Goal: Find contact information: Find contact information

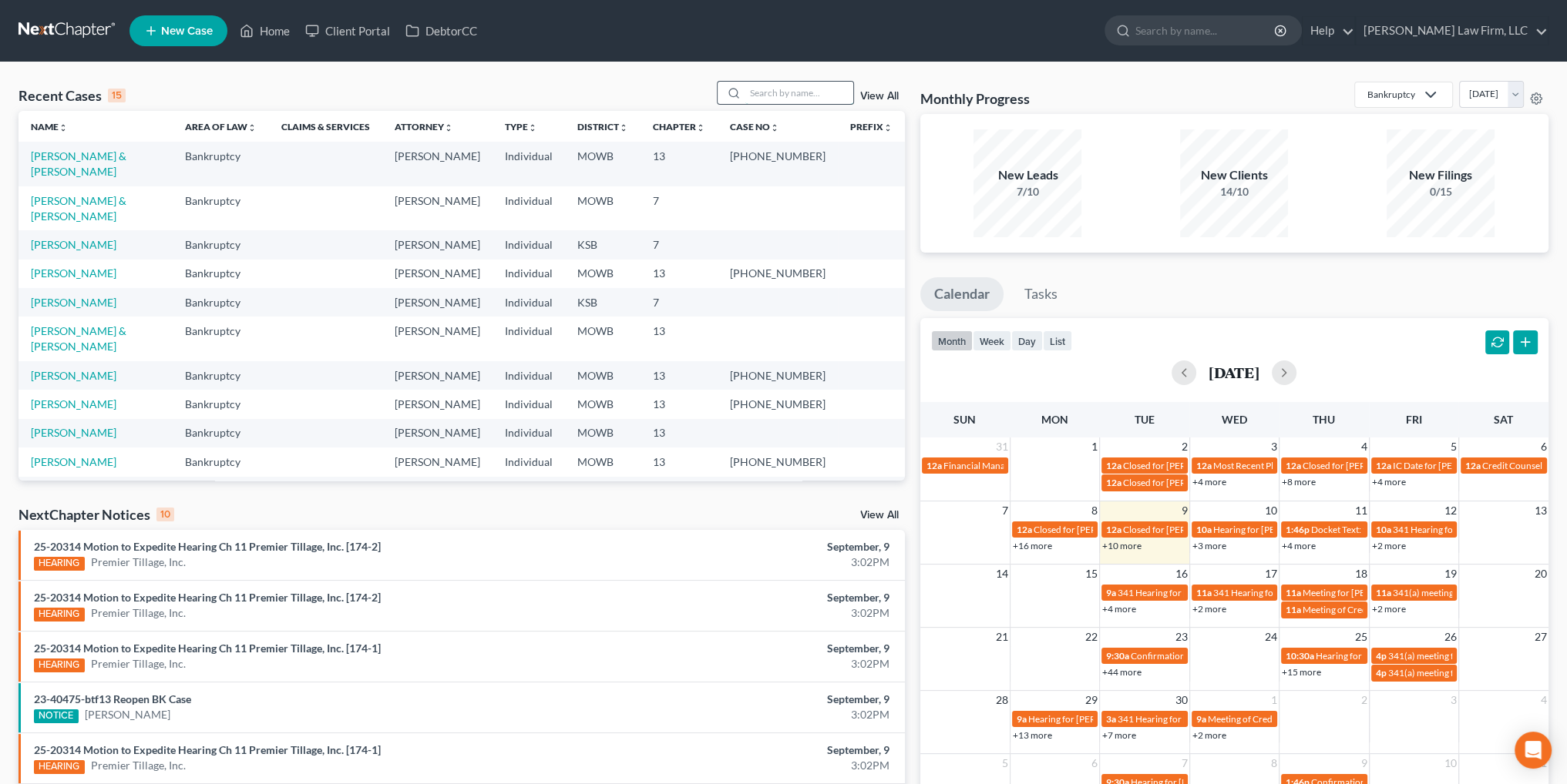
click at [790, 90] on input "search" at bounding box center [799, 92] width 108 height 22
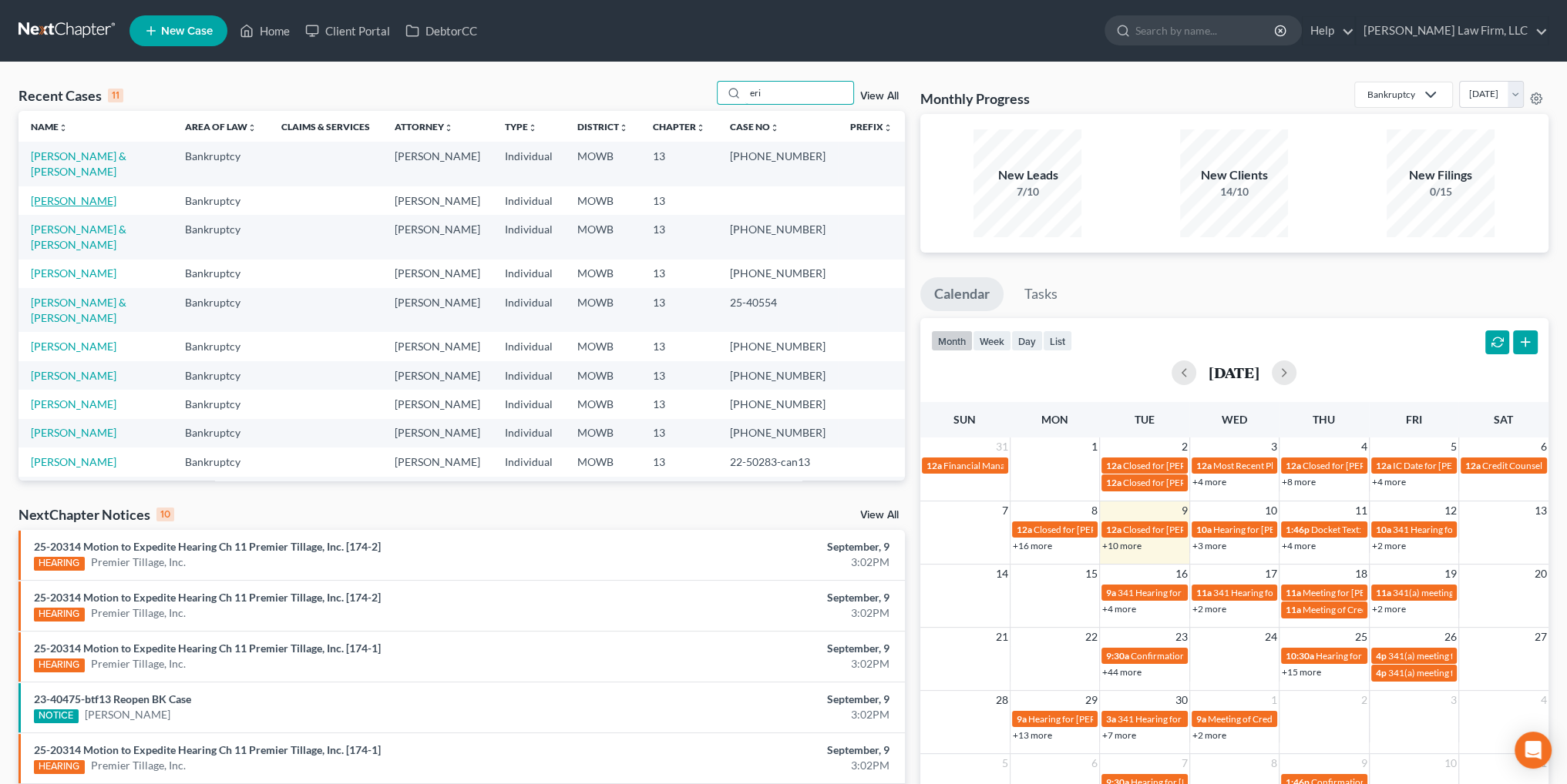
type input "eri"
click at [77, 194] on link "[PERSON_NAME]" at bounding box center [73, 201] width 85 height 13
select select "0"
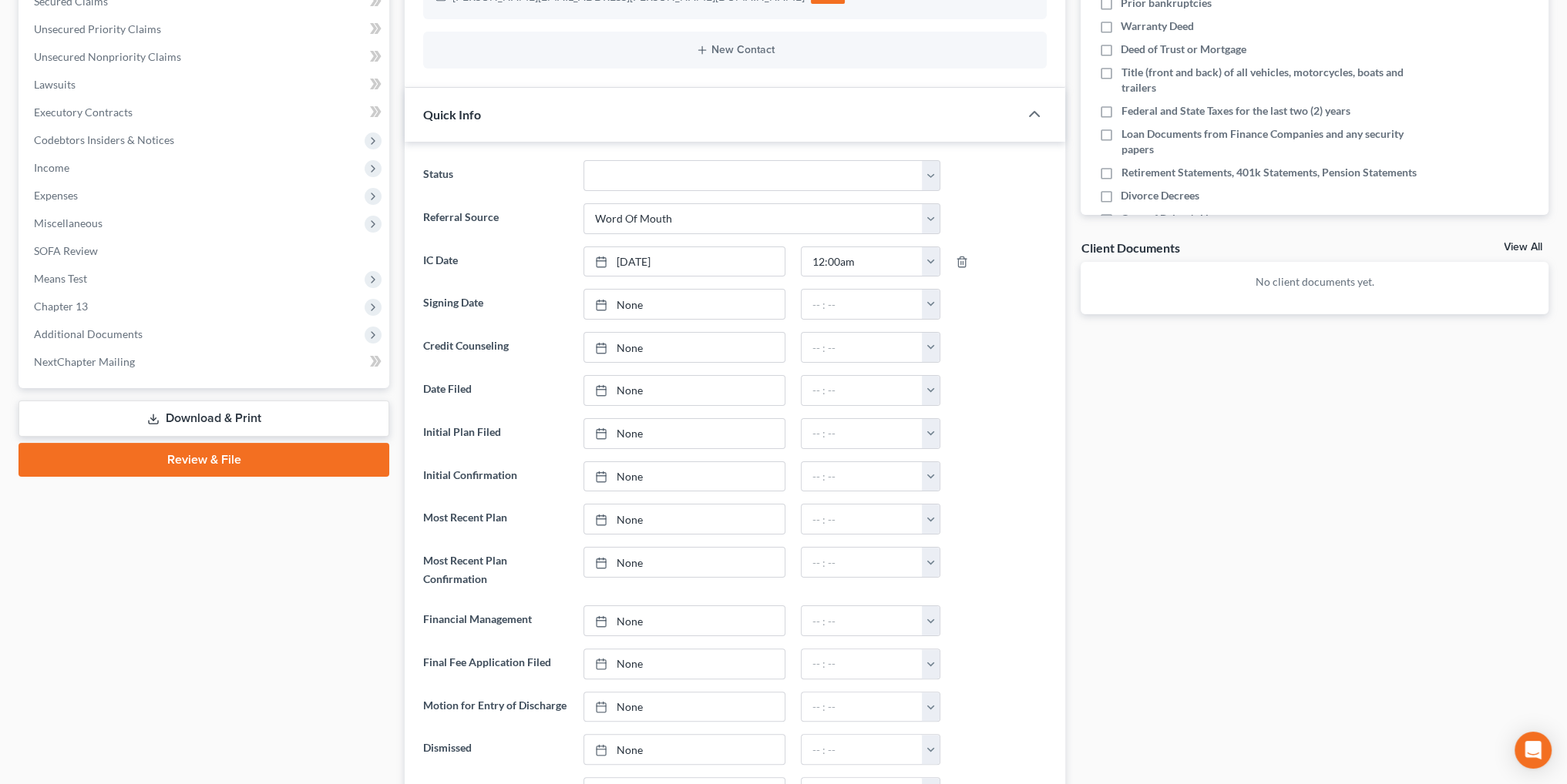
scroll to position [385, 0]
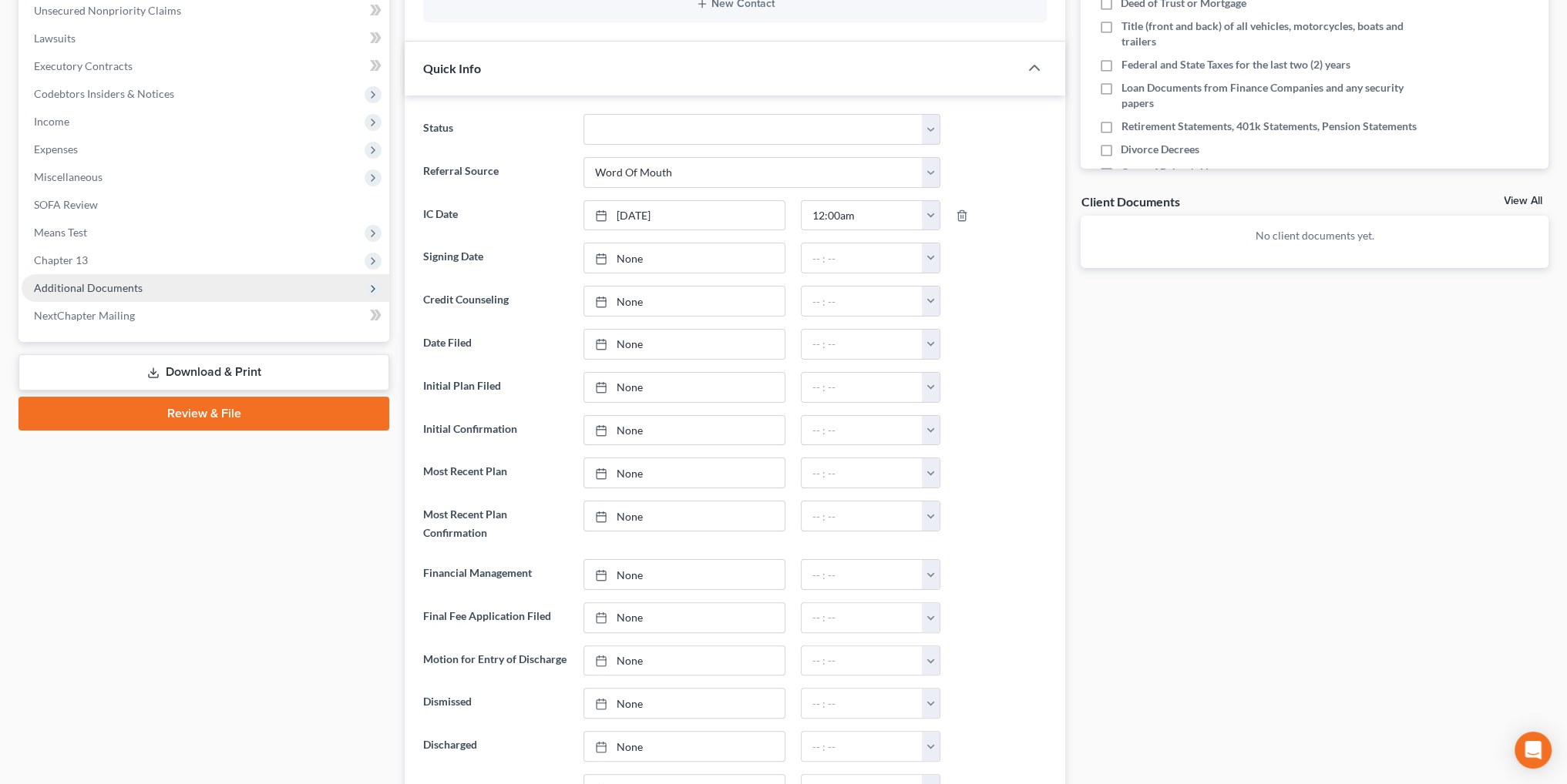
drag, startPoint x: 77, startPoint y: 287, endPoint x: 193, endPoint y: 288, distance: 116.0
click at [77, 287] on span "Additional Documents" at bounding box center [88, 288] width 109 height 13
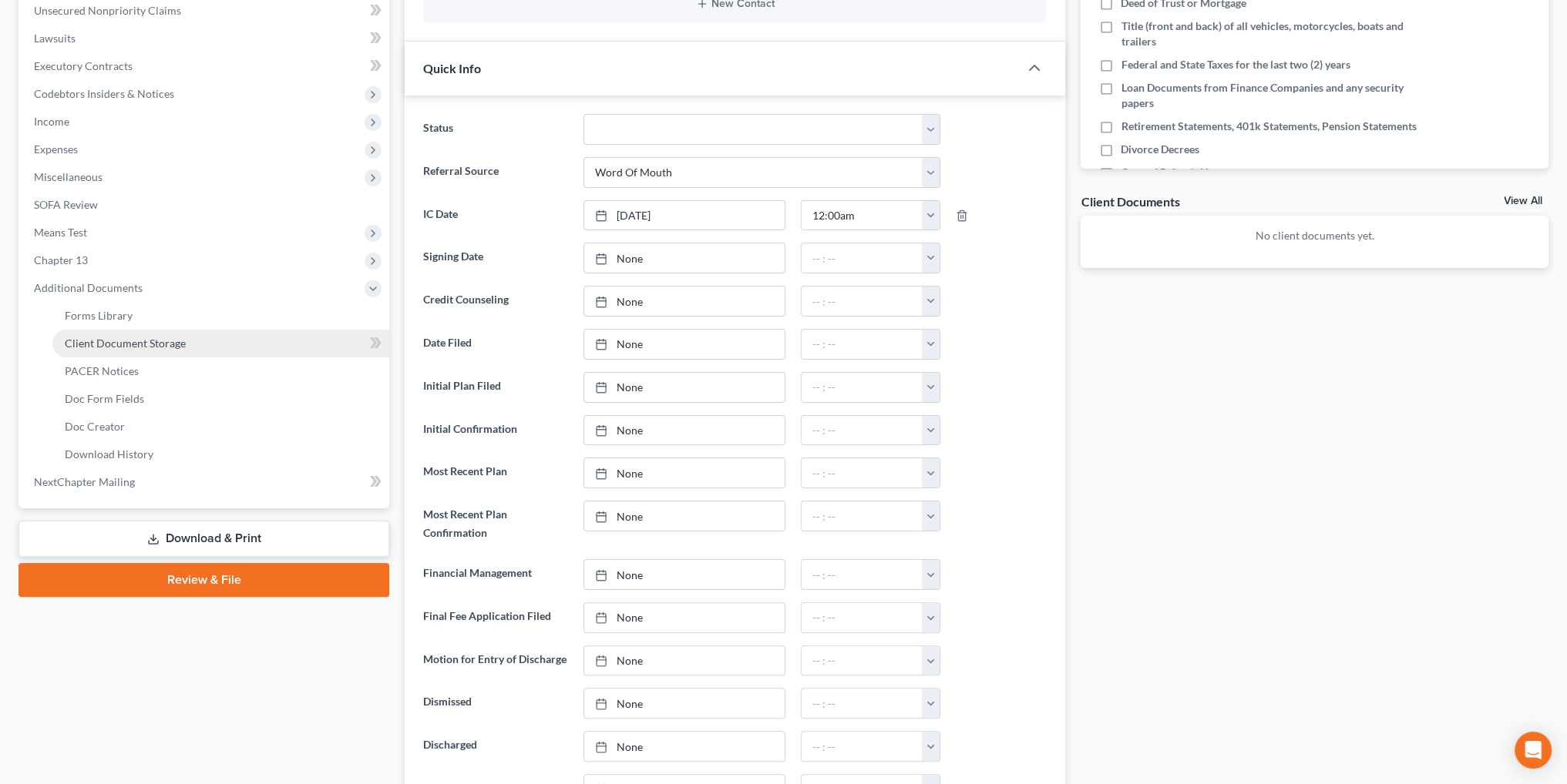
click at [110, 338] on span "Client Document Storage" at bounding box center [125, 343] width 121 height 13
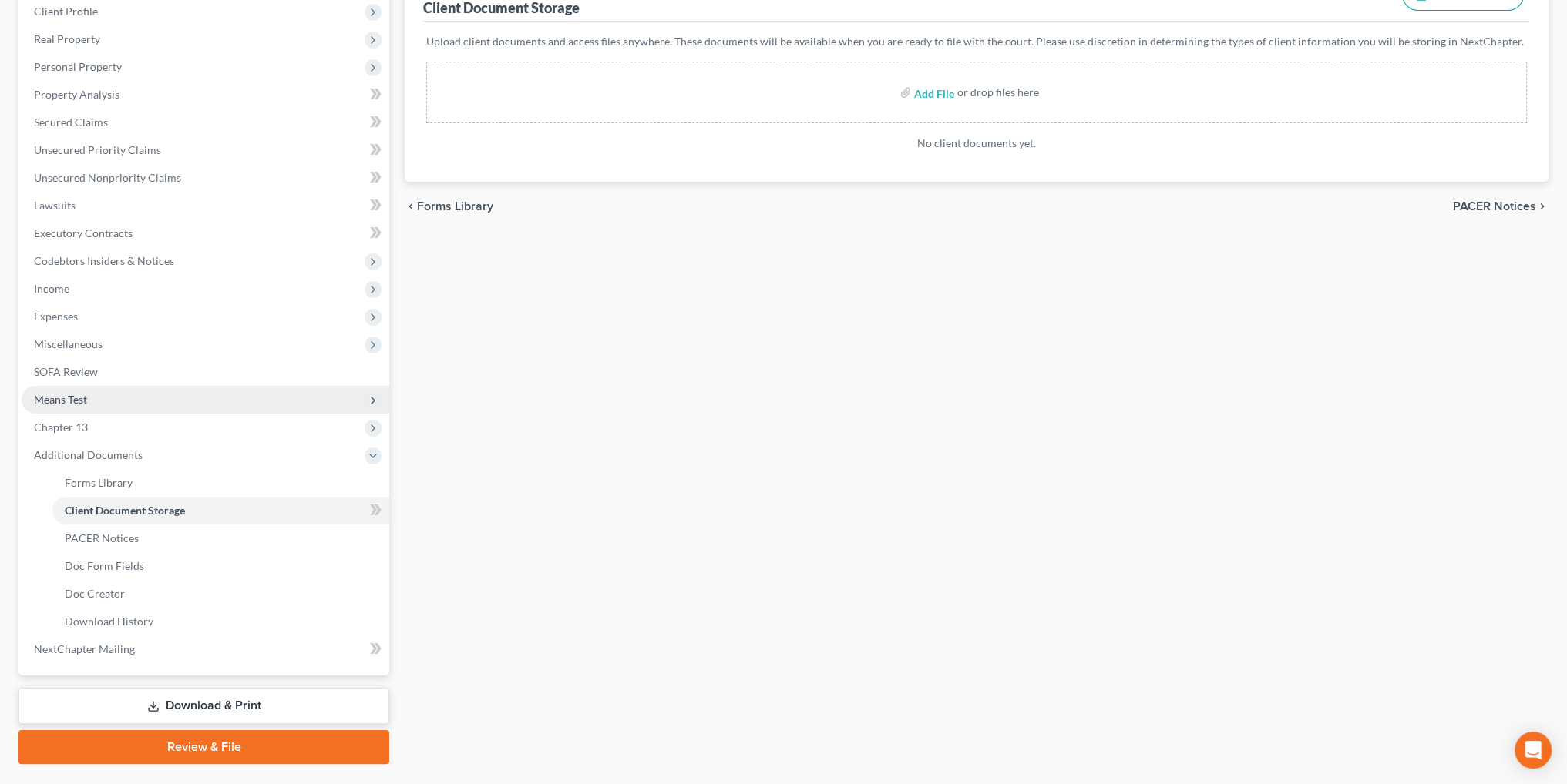
scroll to position [231, 0]
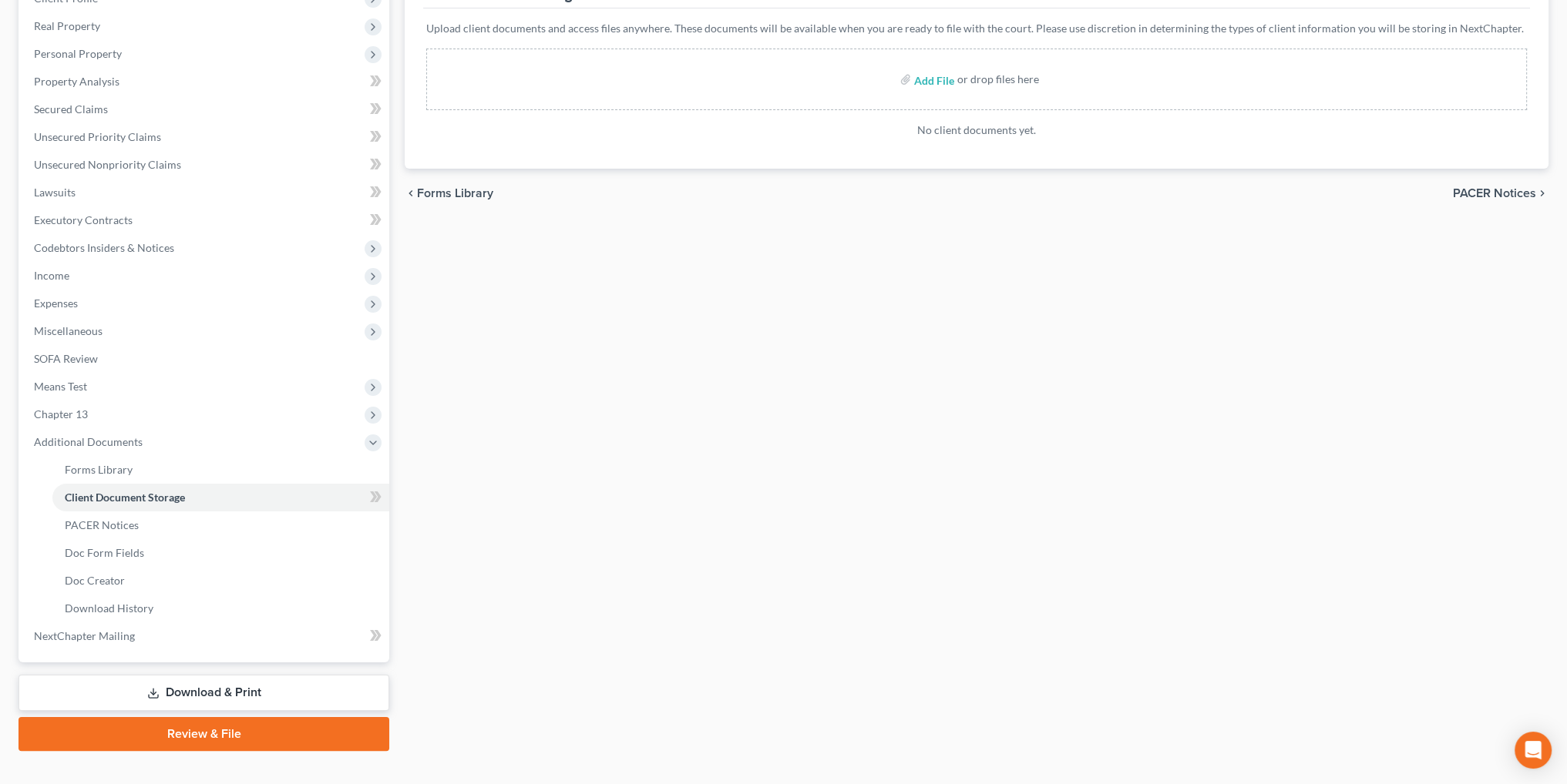
click at [198, 691] on link "Download & Print" at bounding box center [203, 693] width 370 height 36
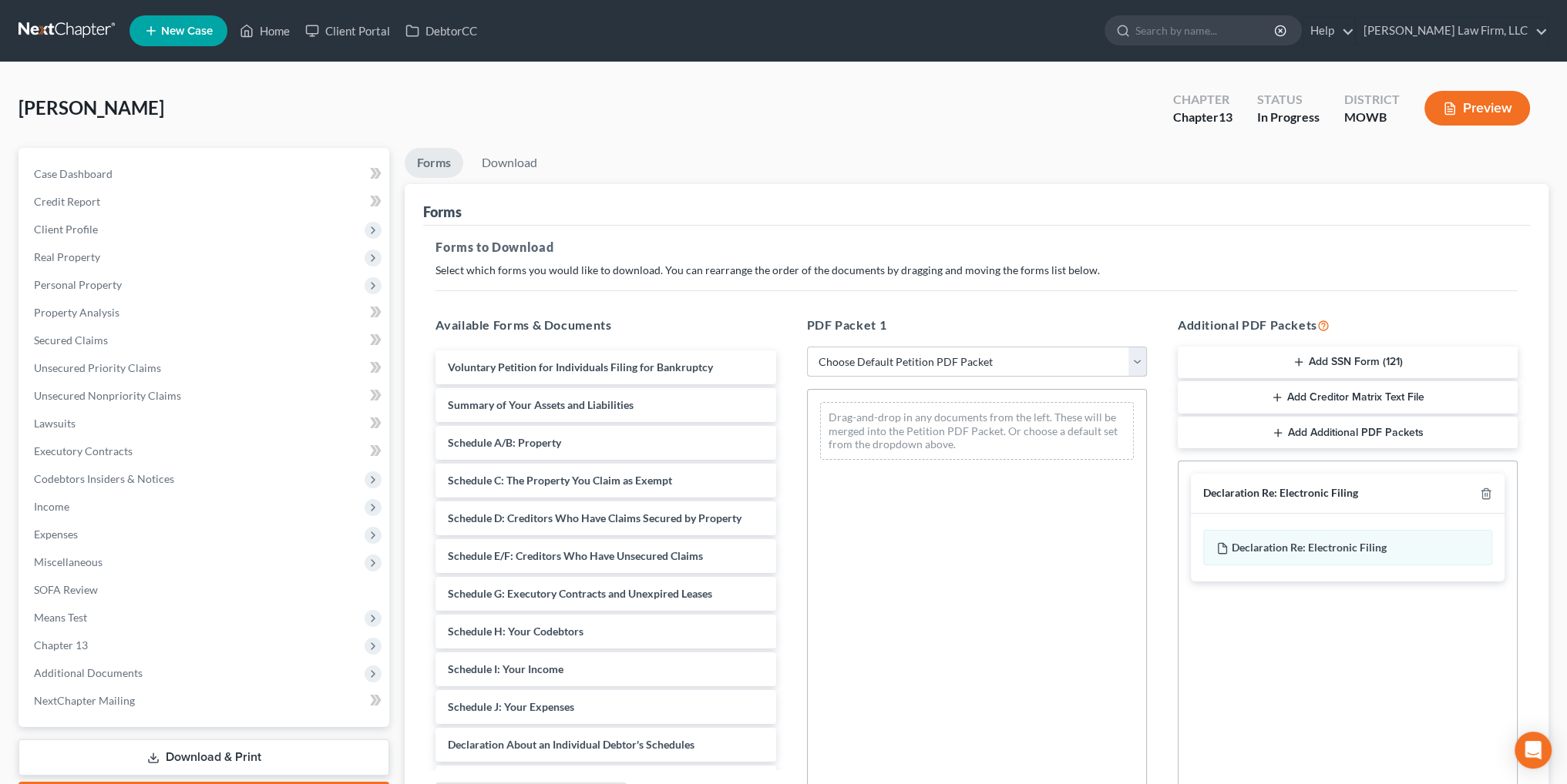
click at [916, 355] on select "Choose Default Petition PDF Packet Complete Bankruptcy Petition (all forms and …" at bounding box center [976, 361] width 340 height 31
select select "0"
click at [806, 346] on select "Choose Default Petition PDF Packet Complete Bankruptcy Petition (all forms and …" at bounding box center [976, 361] width 340 height 31
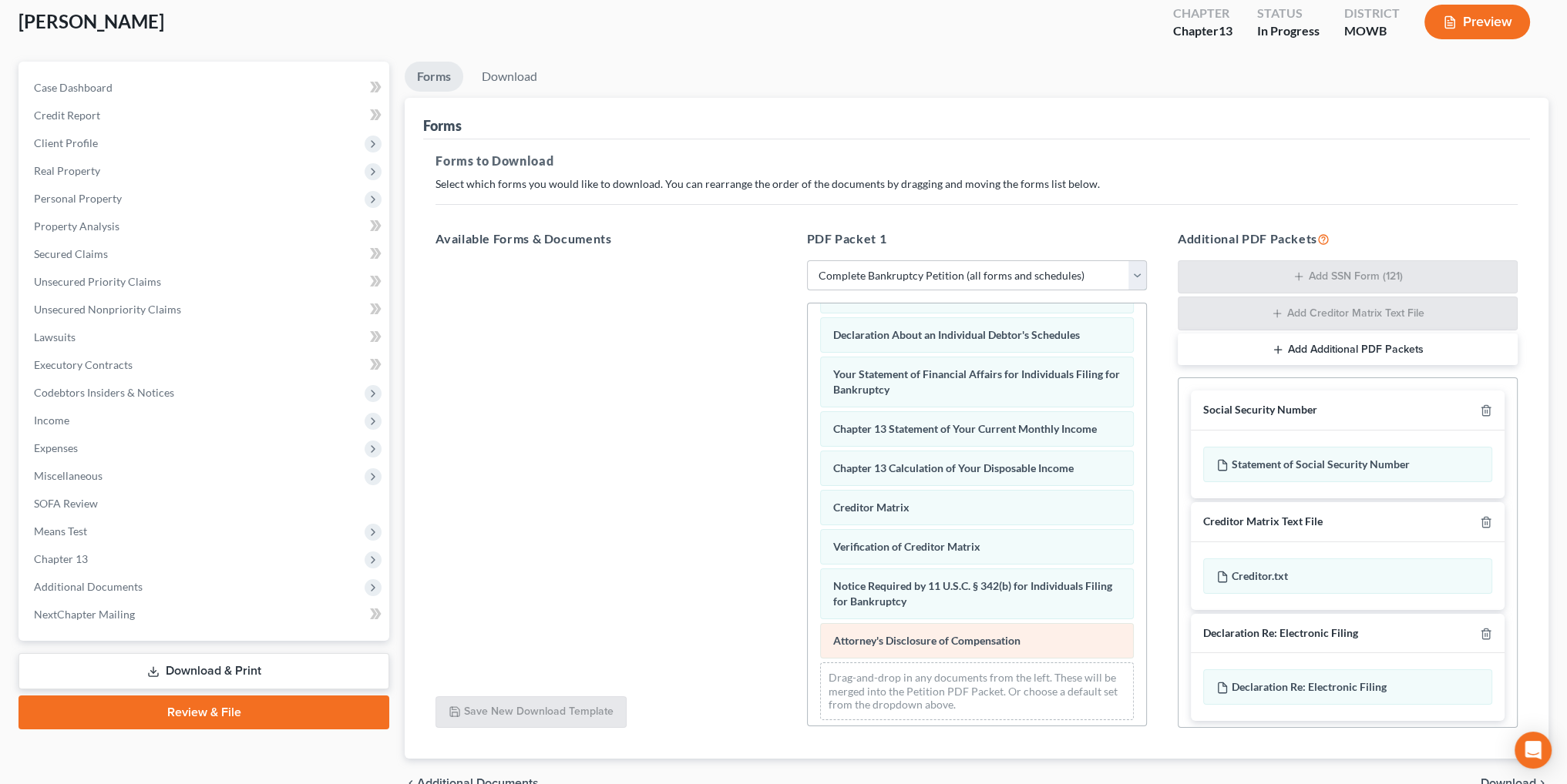
scroll to position [167, 0]
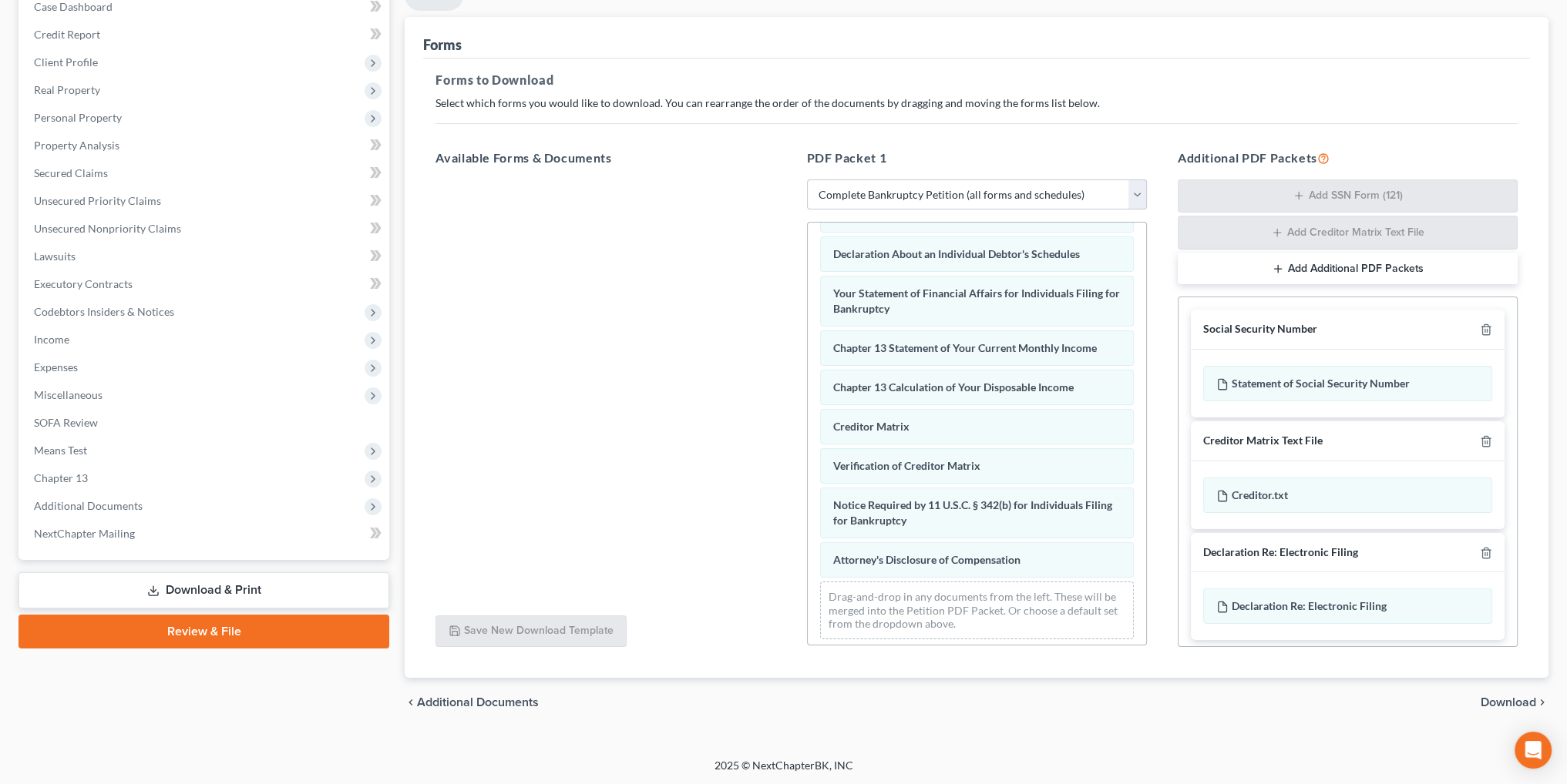
click at [1516, 699] on span "Download" at bounding box center [1508, 702] width 55 height 12
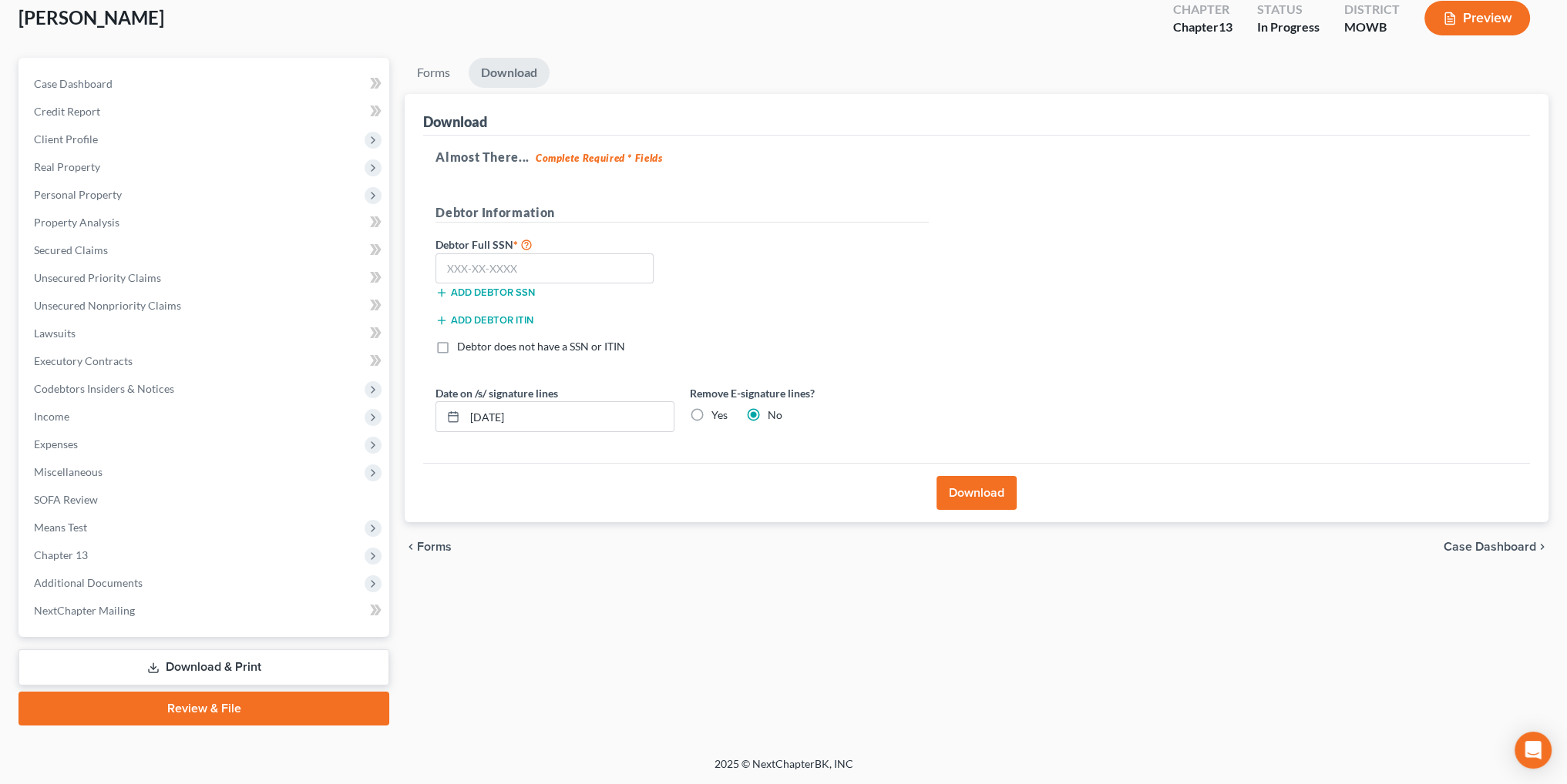
scroll to position [89, 0]
click at [557, 272] on input "text" at bounding box center [544, 270] width 218 height 31
type input "003-72-9969"
drag, startPoint x: 530, startPoint y: 415, endPoint x: 453, endPoint y: 420, distance: 77.2
click at [453, 420] on div "09/09/2025" at bounding box center [555, 417] width 239 height 31
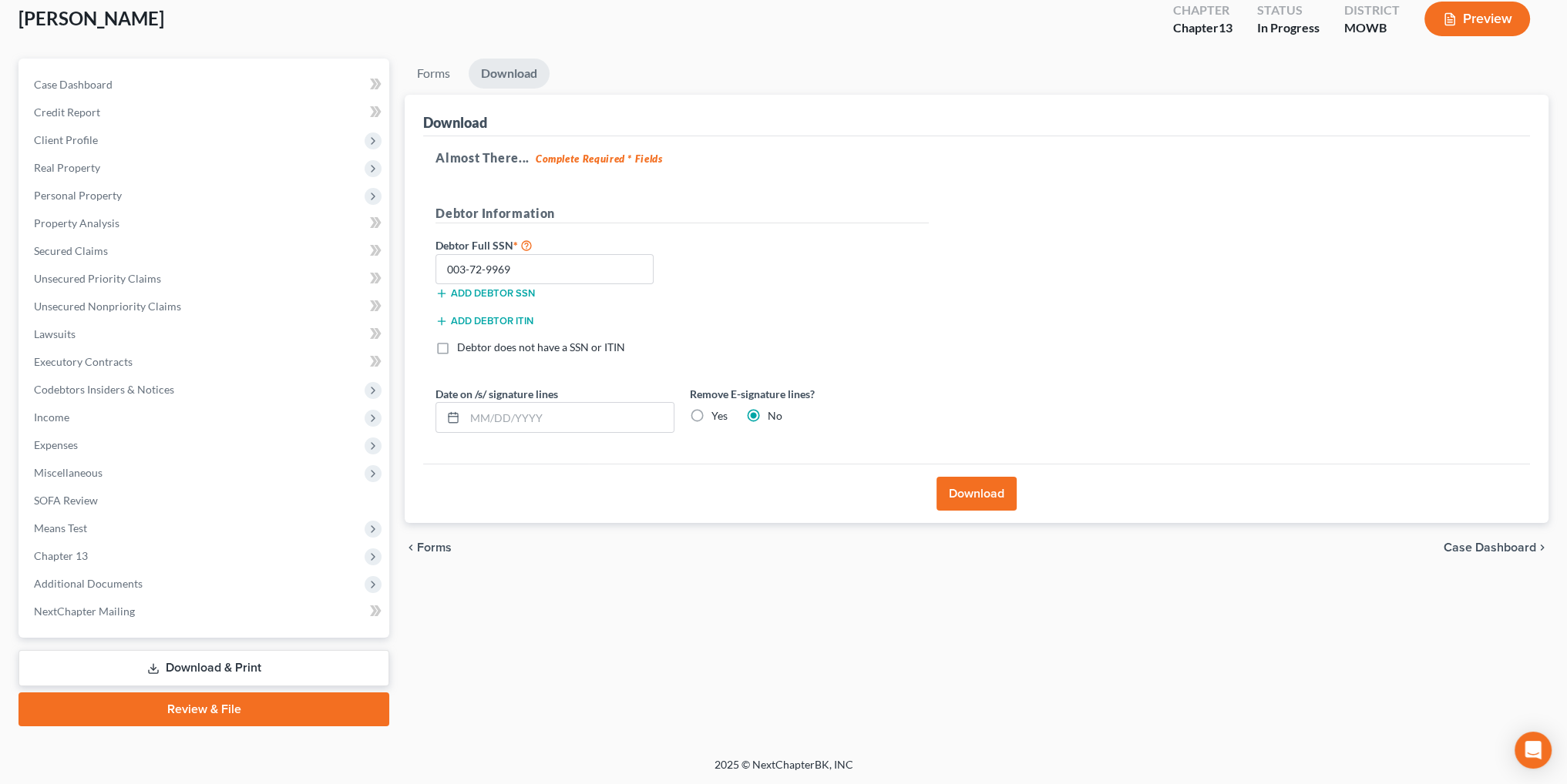
click at [712, 414] on label "Yes" at bounding box center [719, 416] width 16 height 15
click at [717, 414] on input "Yes" at bounding box center [722, 413] width 10 height 10
radio input "true"
radio input "false"
click at [996, 497] on button "Download" at bounding box center [977, 493] width 80 height 33
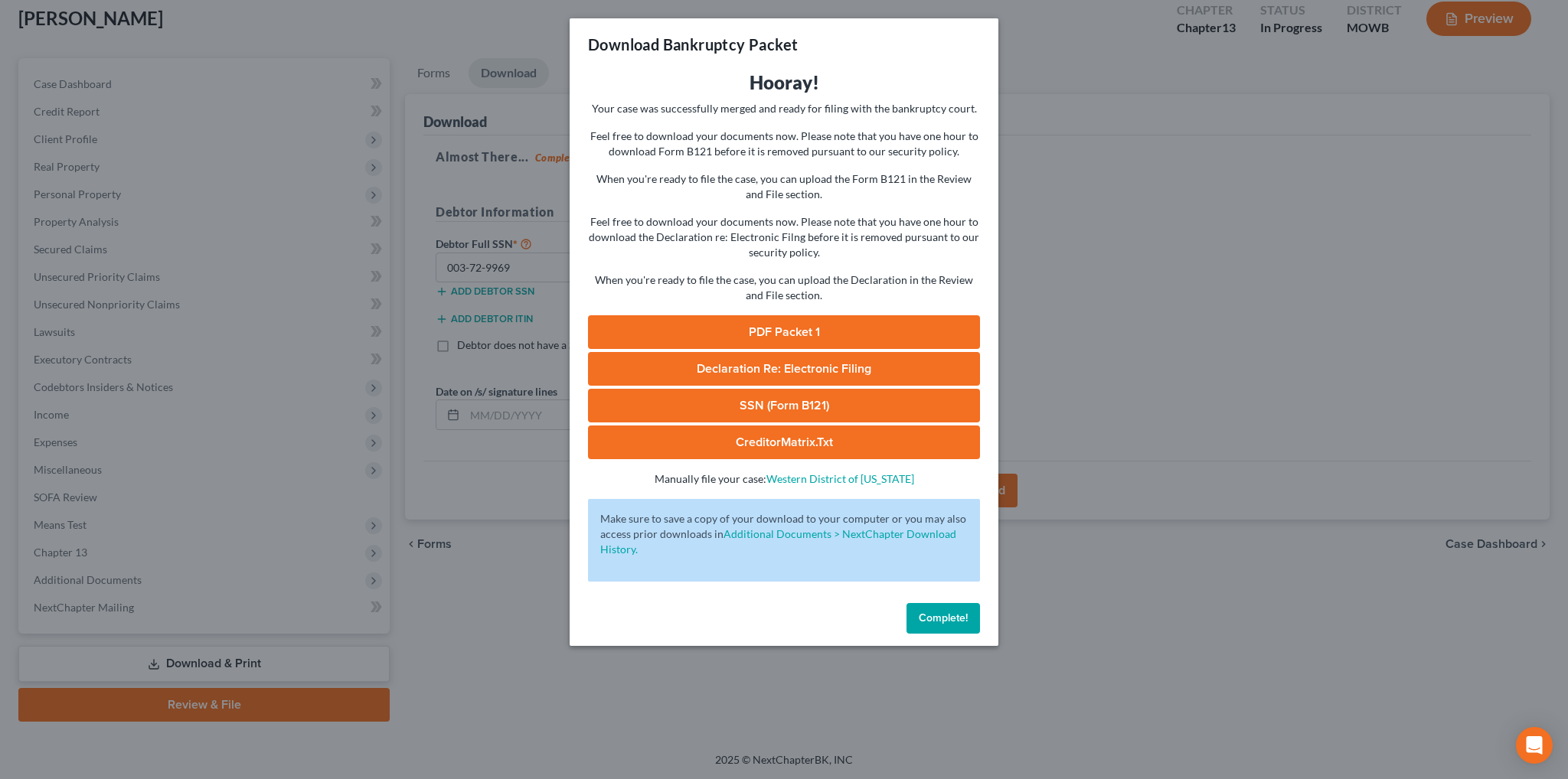
click at [942, 623] on span "Complete!" at bounding box center [944, 618] width 49 height 13
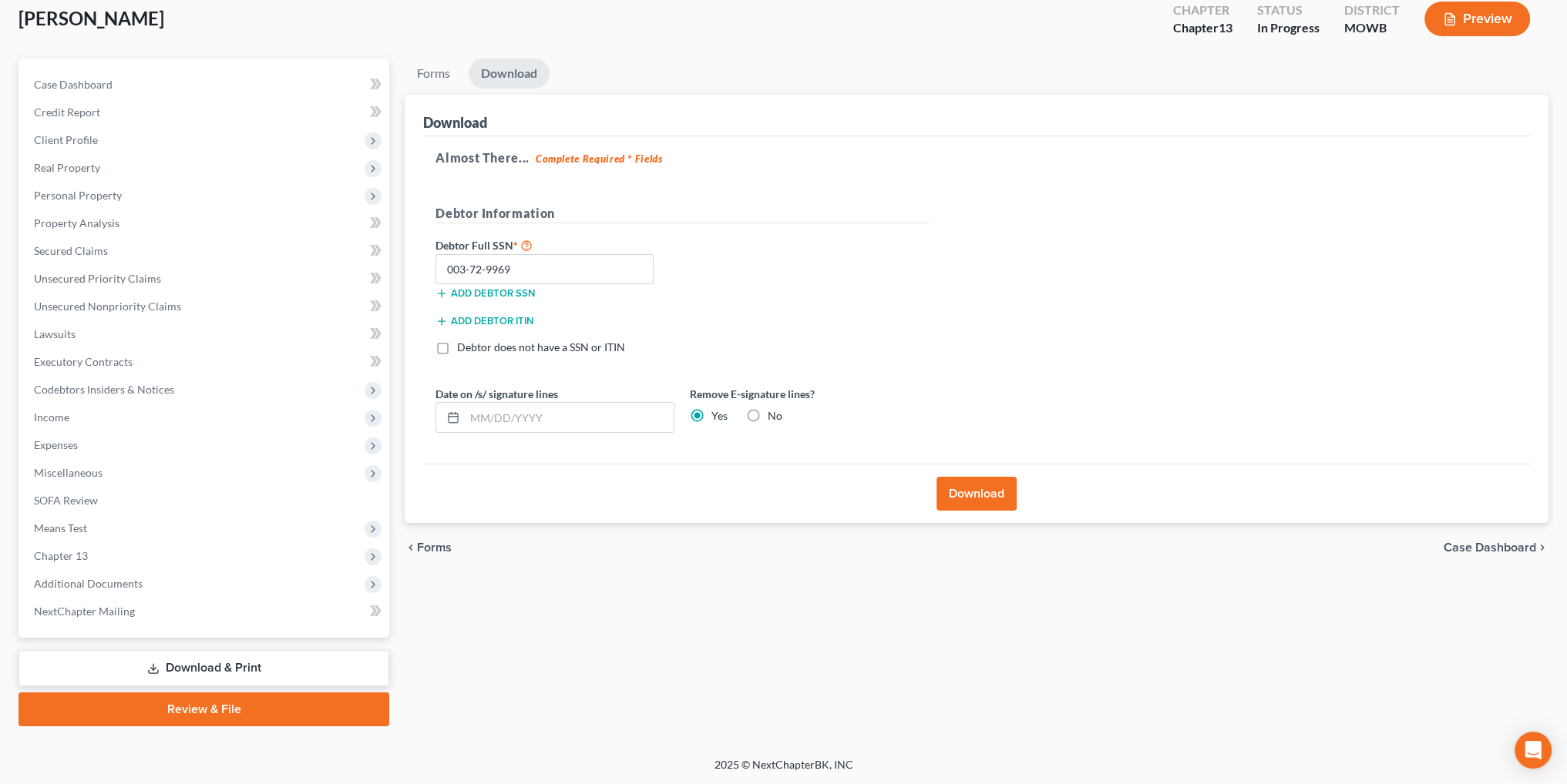
click at [965, 488] on button "Download" at bounding box center [977, 493] width 80 height 33
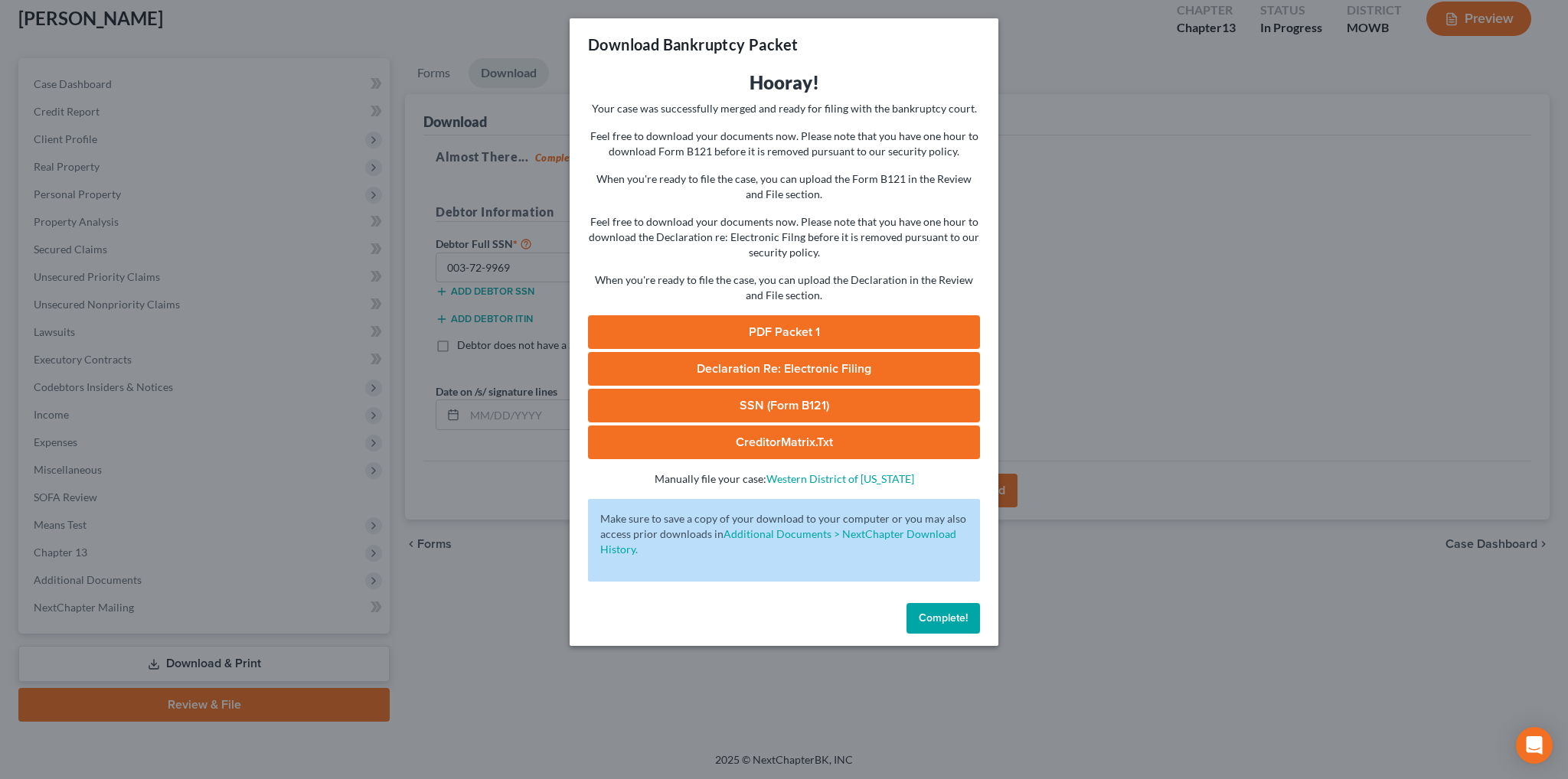
click at [784, 335] on link "PDF Packet 1" at bounding box center [784, 332] width 392 height 33
click at [764, 377] on link "Declaration Re: Electronic Filing of Petition, Lists, Schedules and Statements …" at bounding box center [784, 369] width 392 height 33
click at [934, 624] on span "Complete!" at bounding box center [944, 618] width 49 height 13
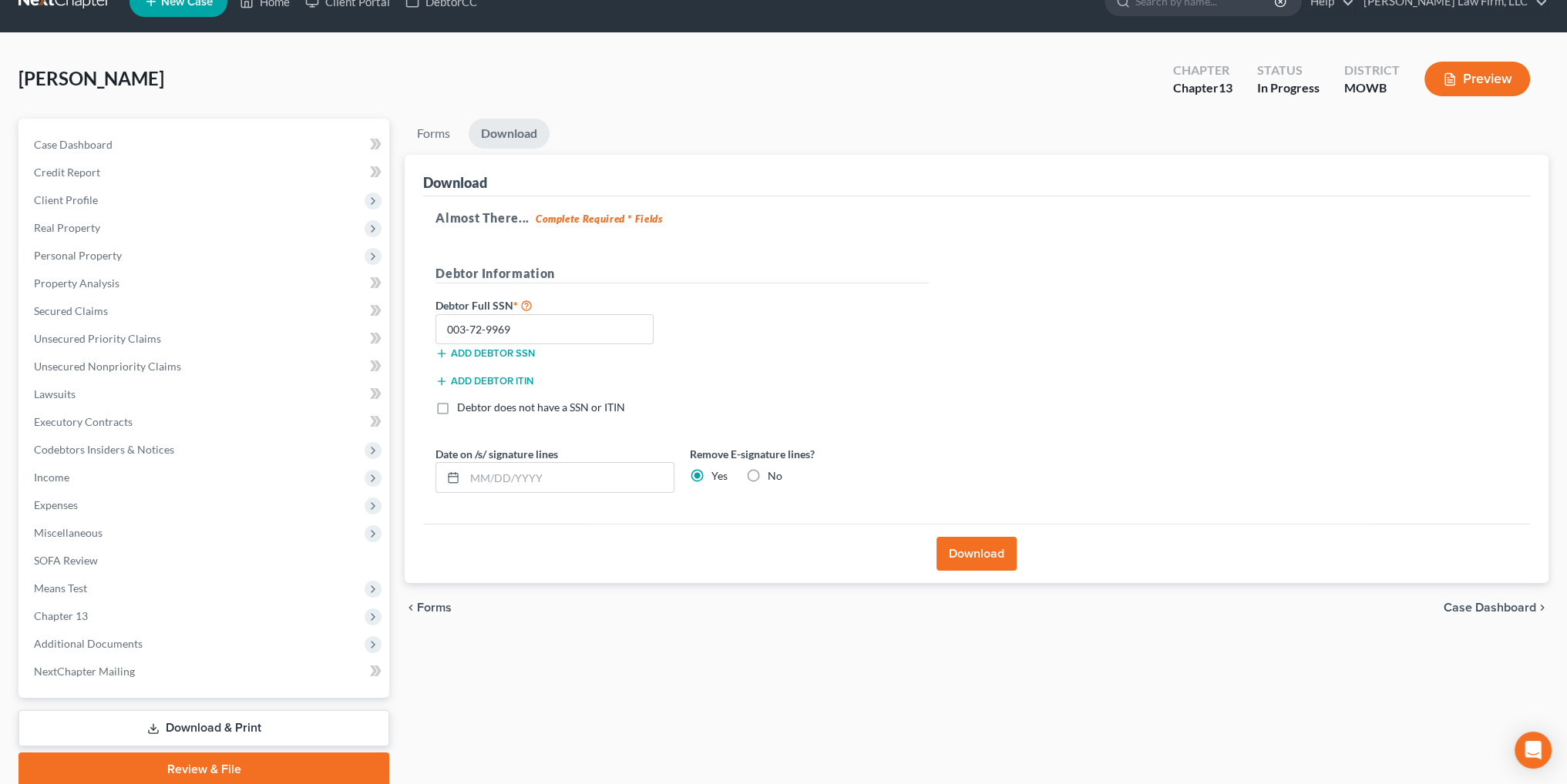
scroll to position [0, 0]
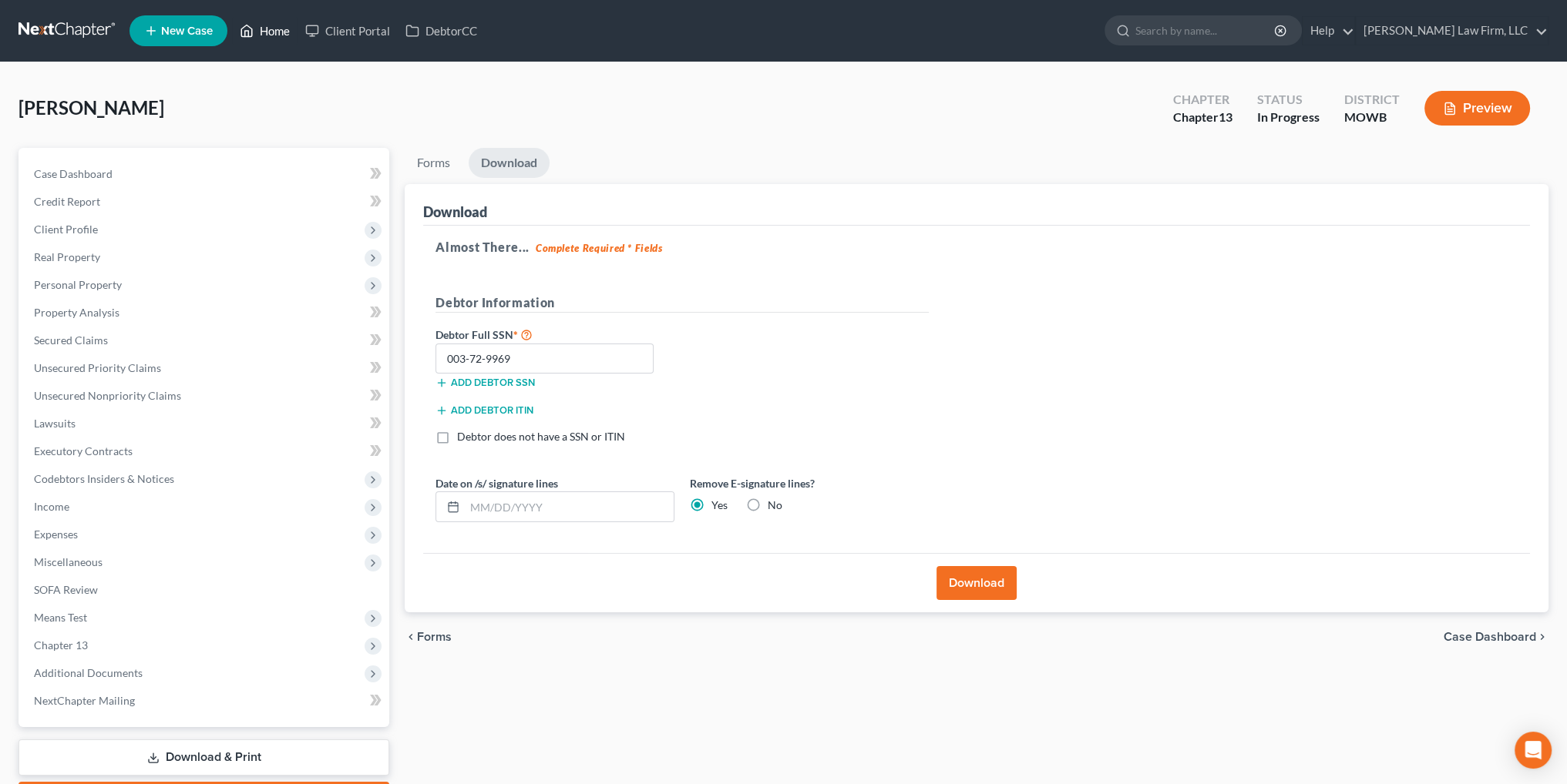
drag, startPoint x: 272, startPoint y: 30, endPoint x: 1090, endPoint y: 54, distance: 818.4
click at [272, 30] on link "Home" at bounding box center [264, 31] width 65 height 28
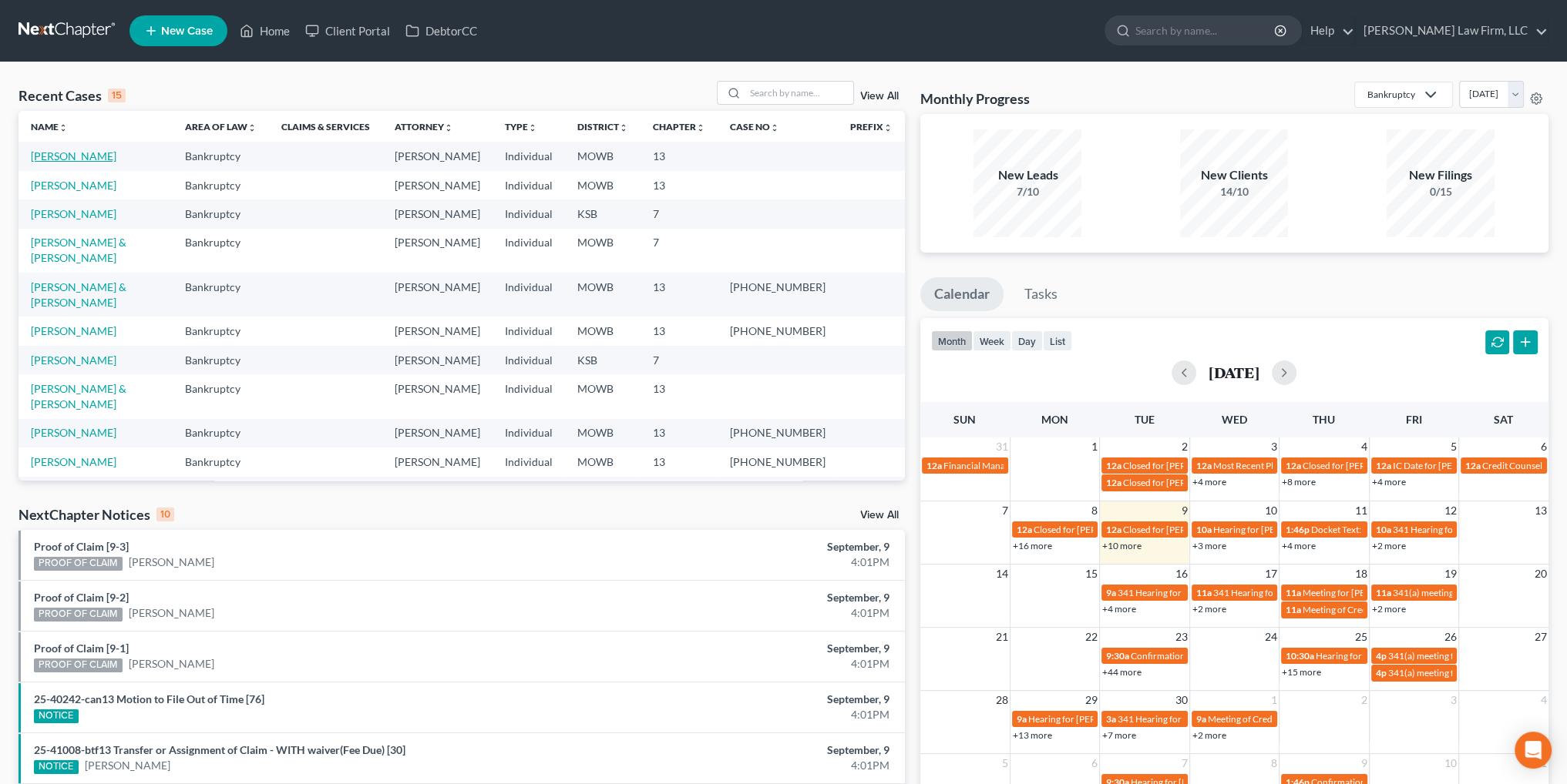
drag, startPoint x: 39, startPoint y: 154, endPoint x: 110, endPoint y: 154, distance: 71.0
click at [39, 154] on link "[PERSON_NAME]" at bounding box center [73, 156] width 85 height 13
select select "4"
select select "0"
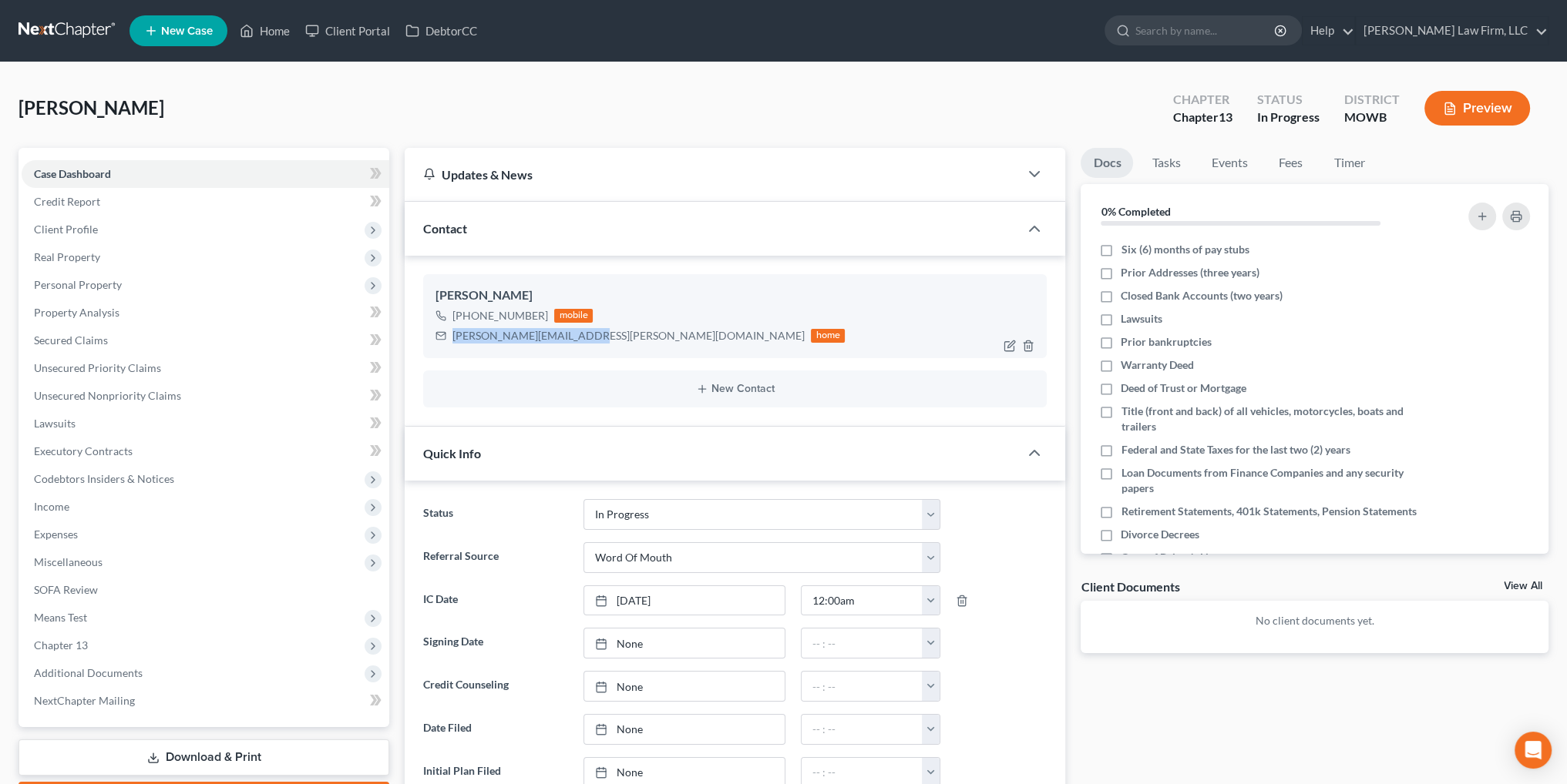
drag, startPoint x: 573, startPoint y: 335, endPoint x: 452, endPoint y: 338, distance: 121.0
click at [452, 338] on div "jim.a.erickson@gmail.com" at bounding box center [629, 336] width 352 height 15
copy div "jim.a.erickson@gmail.com"
click at [275, 30] on link "Home" at bounding box center [264, 31] width 65 height 28
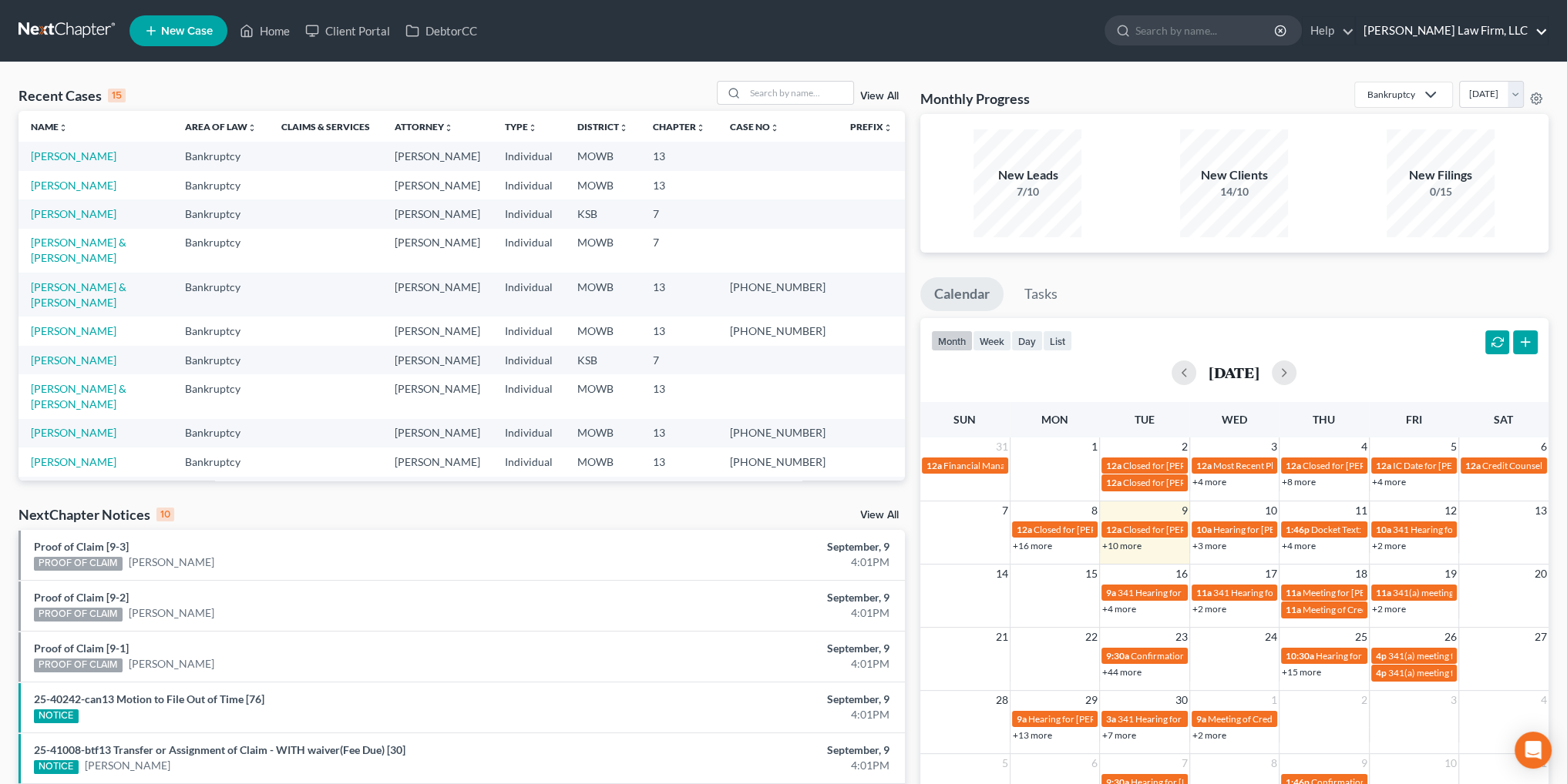
click at [1513, 31] on link "[PERSON_NAME] Law Firm, LLC" at bounding box center [1451, 31] width 192 height 28
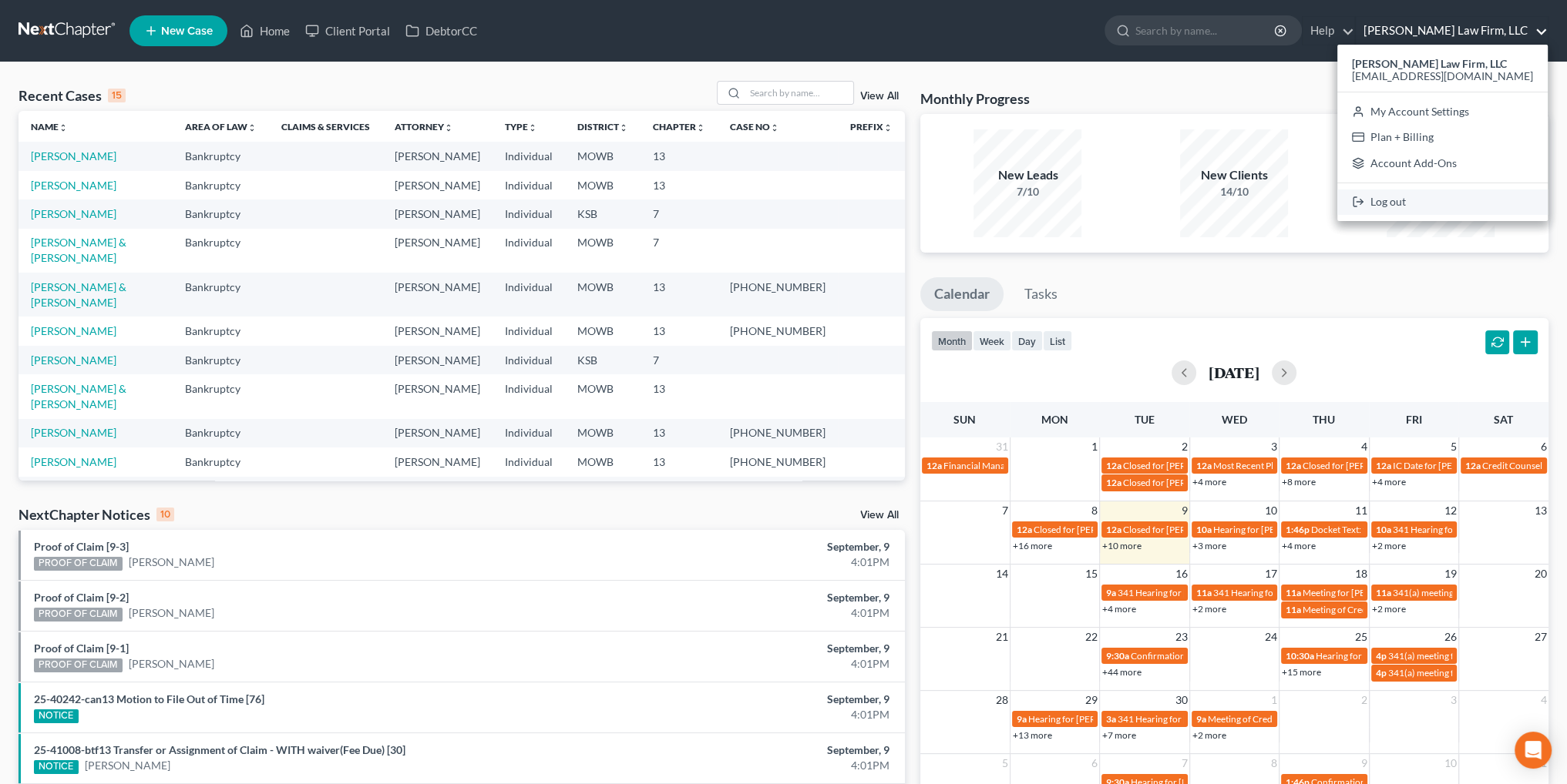
click at [1433, 204] on link "Log out" at bounding box center [1443, 202] width 210 height 26
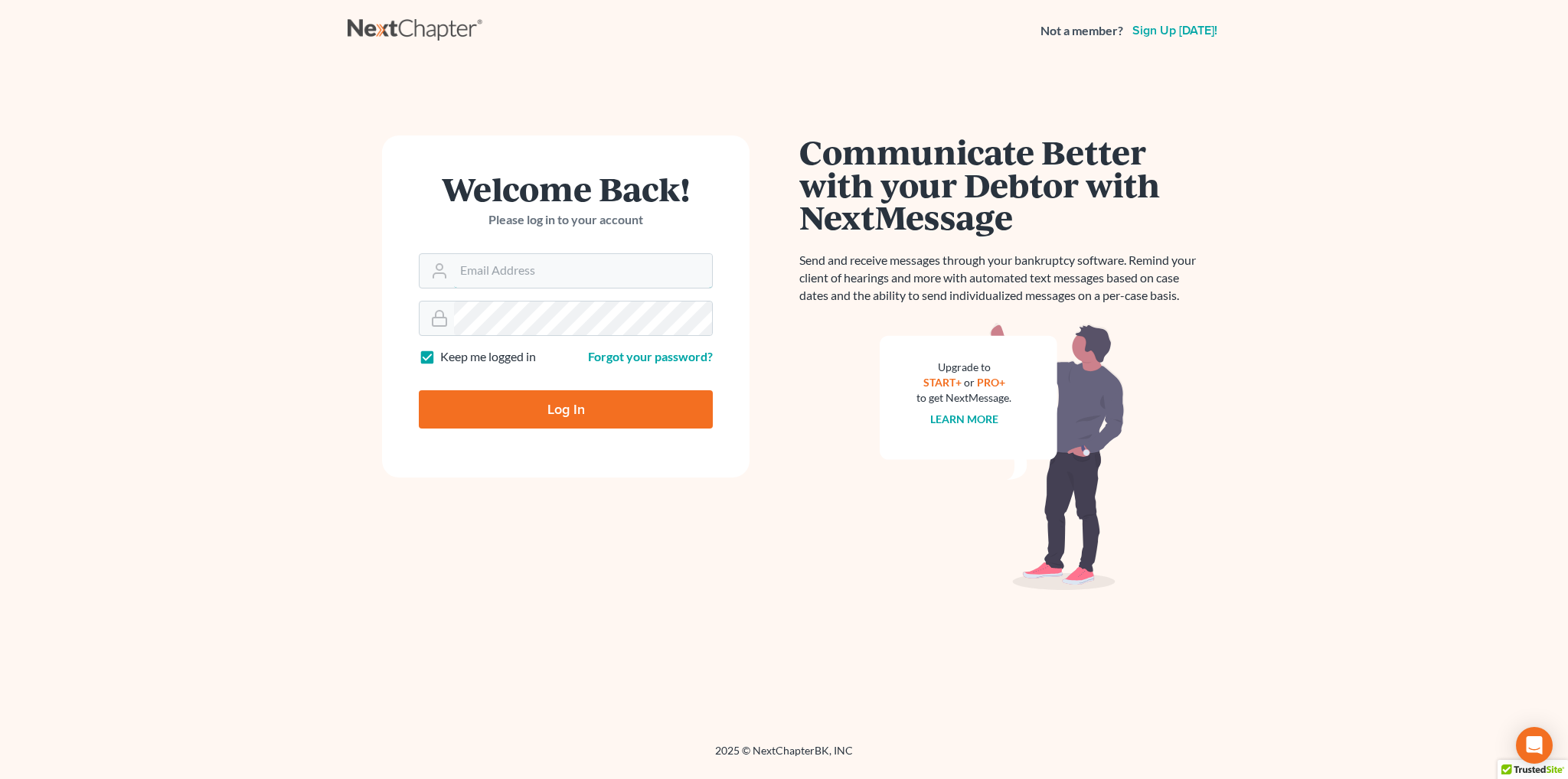
type input "[EMAIL_ADDRESS][DOMAIN_NAME]"
click at [578, 401] on input "Log In" at bounding box center [565, 409] width 294 height 38
type input "Thinking..."
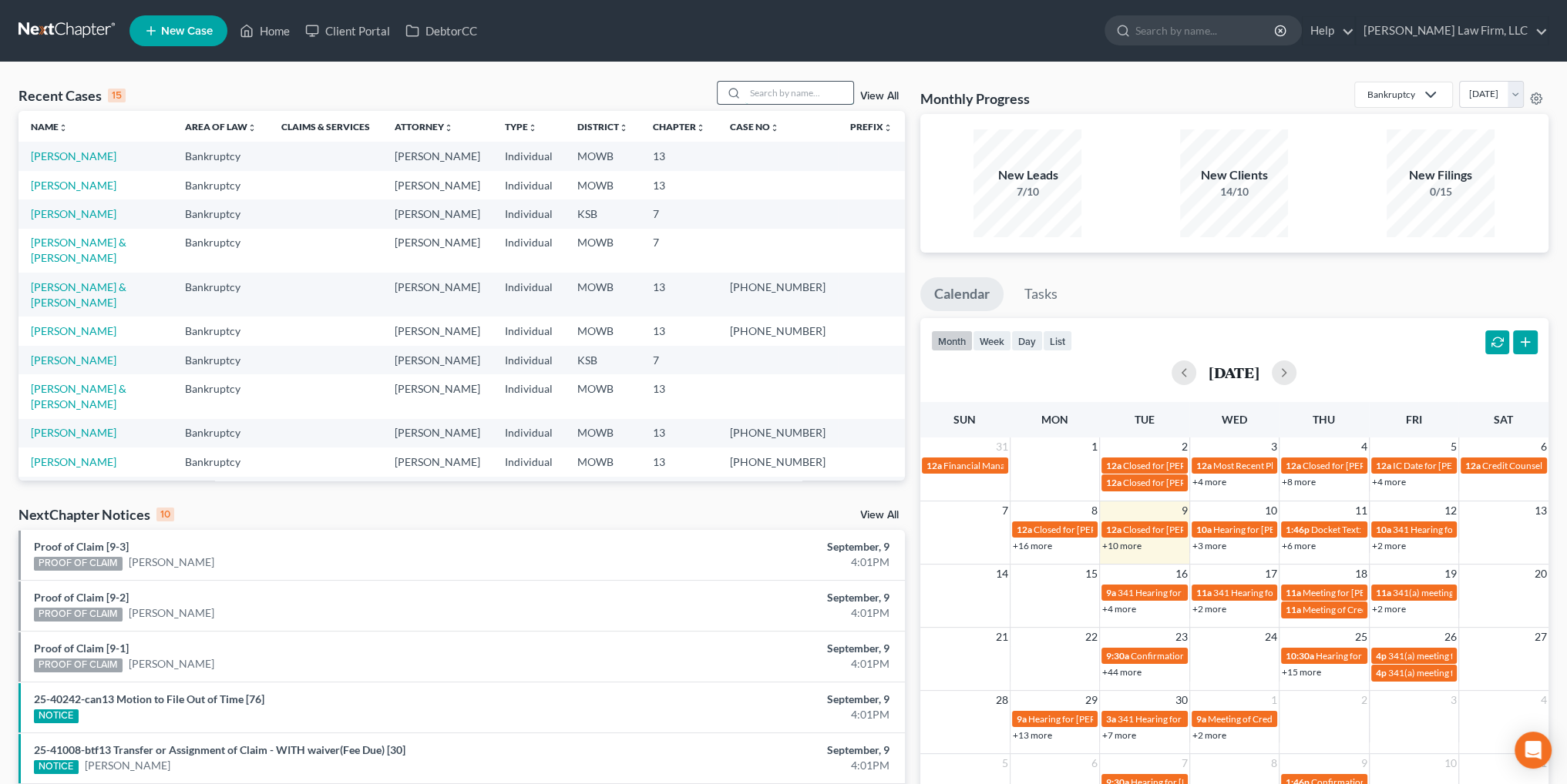
click at [760, 92] on input "search" at bounding box center [799, 92] width 108 height 22
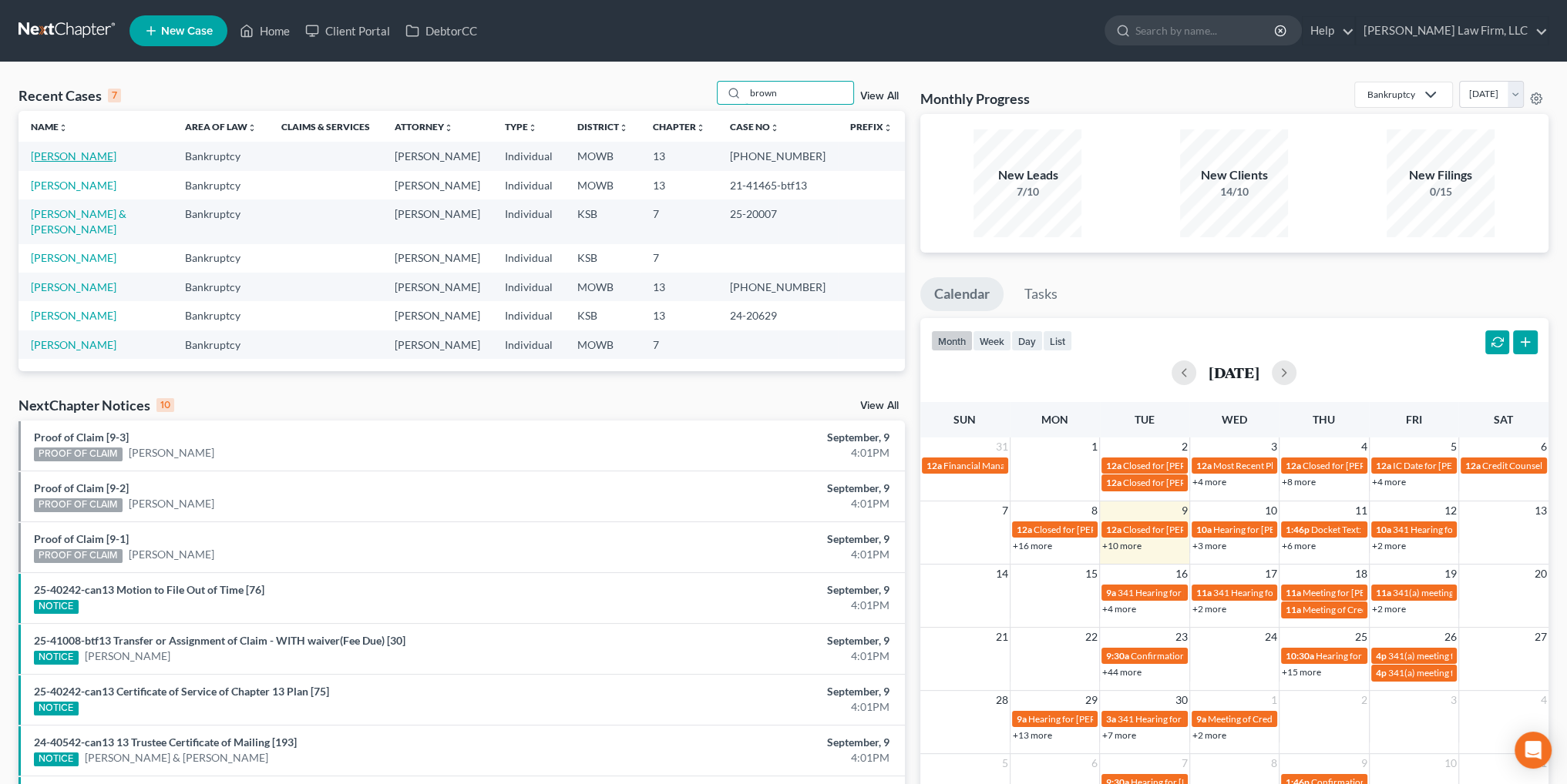
type input "brown"
click at [75, 152] on link "[PERSON_NAME]" at bounding box center [73, 156] width 85 height 13
select select "6"
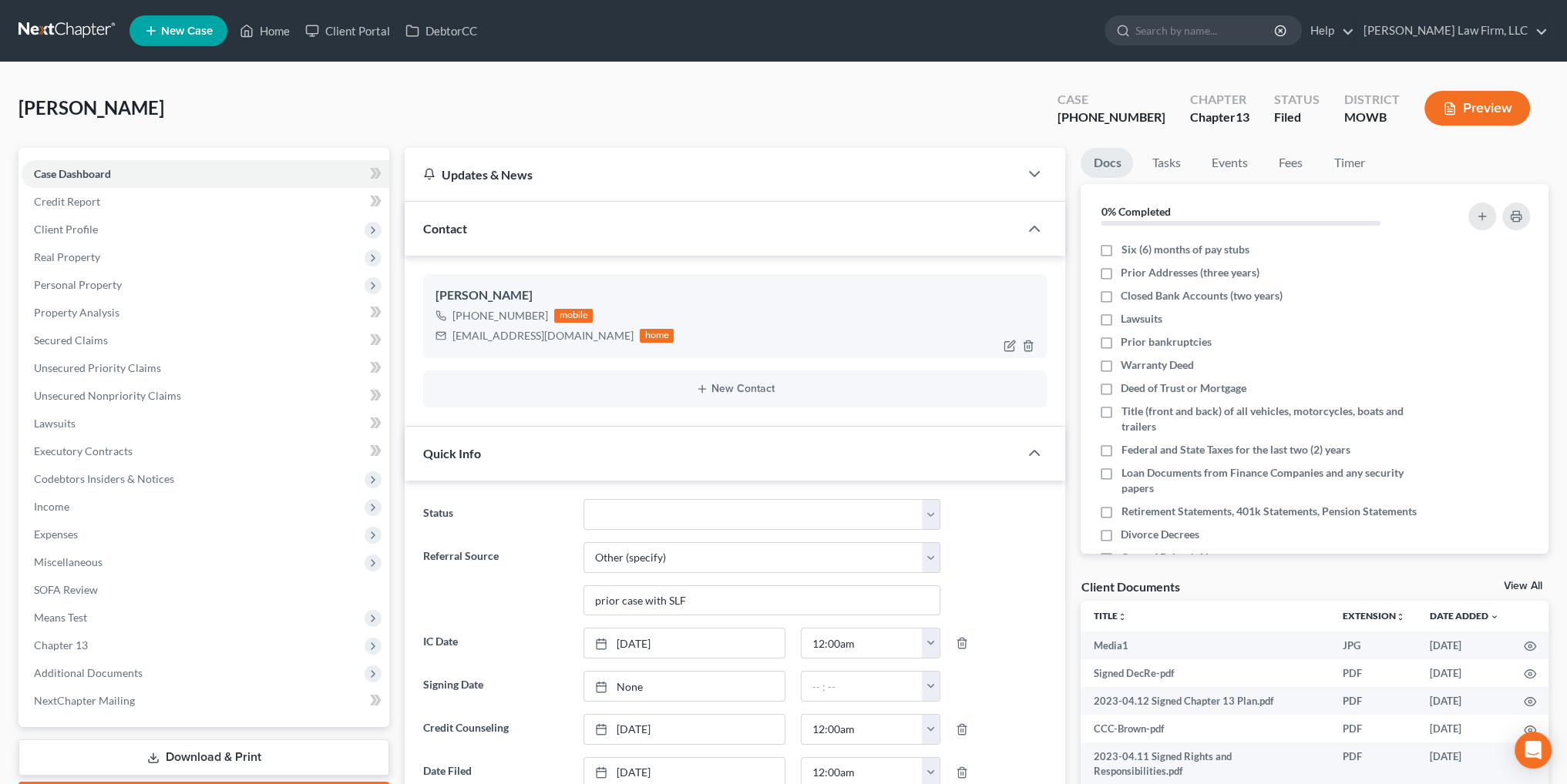
scroll to position [9939, 0]
drag, startPoint x: 580, startPoint y: 334, endPoint x: 450, endPoint y: 335, distance: 130.0
click at [450, 335] on div "[EMAIL_ADDRESS][DOMAIN_NAME] home" at bounding box center [554, 336] width 238 height 20
copy div "[EMAIL_ADDRESS][DOMAIN_NAME]"
click at [263, 30] on link "Home" at bounding box center [264, 31] width 65 height 28
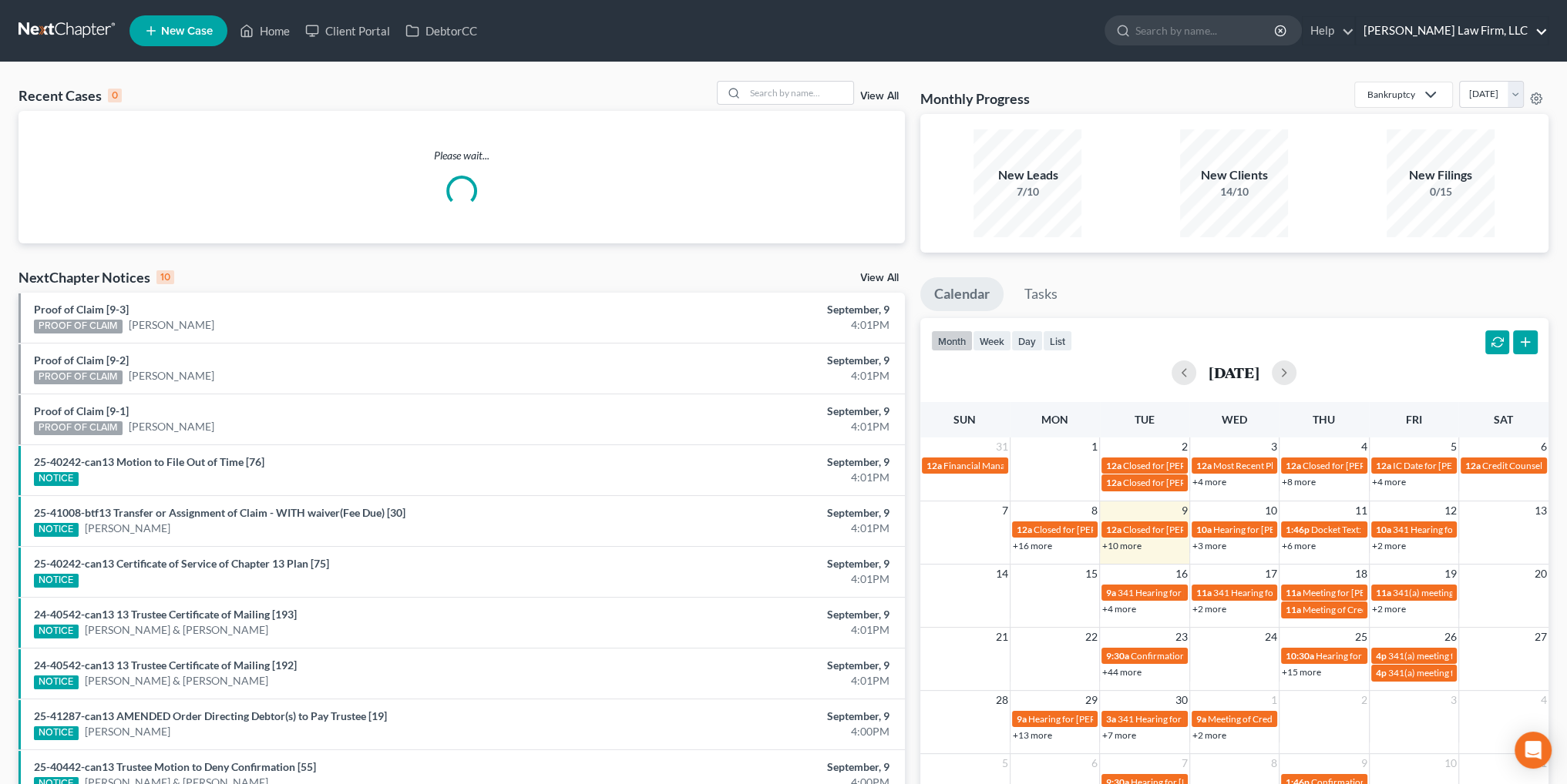
click at [1479, 33] on link "[PERSON_NAME] Law Firm, LLC" at bounding box center [1451, 31] width 192 height 28
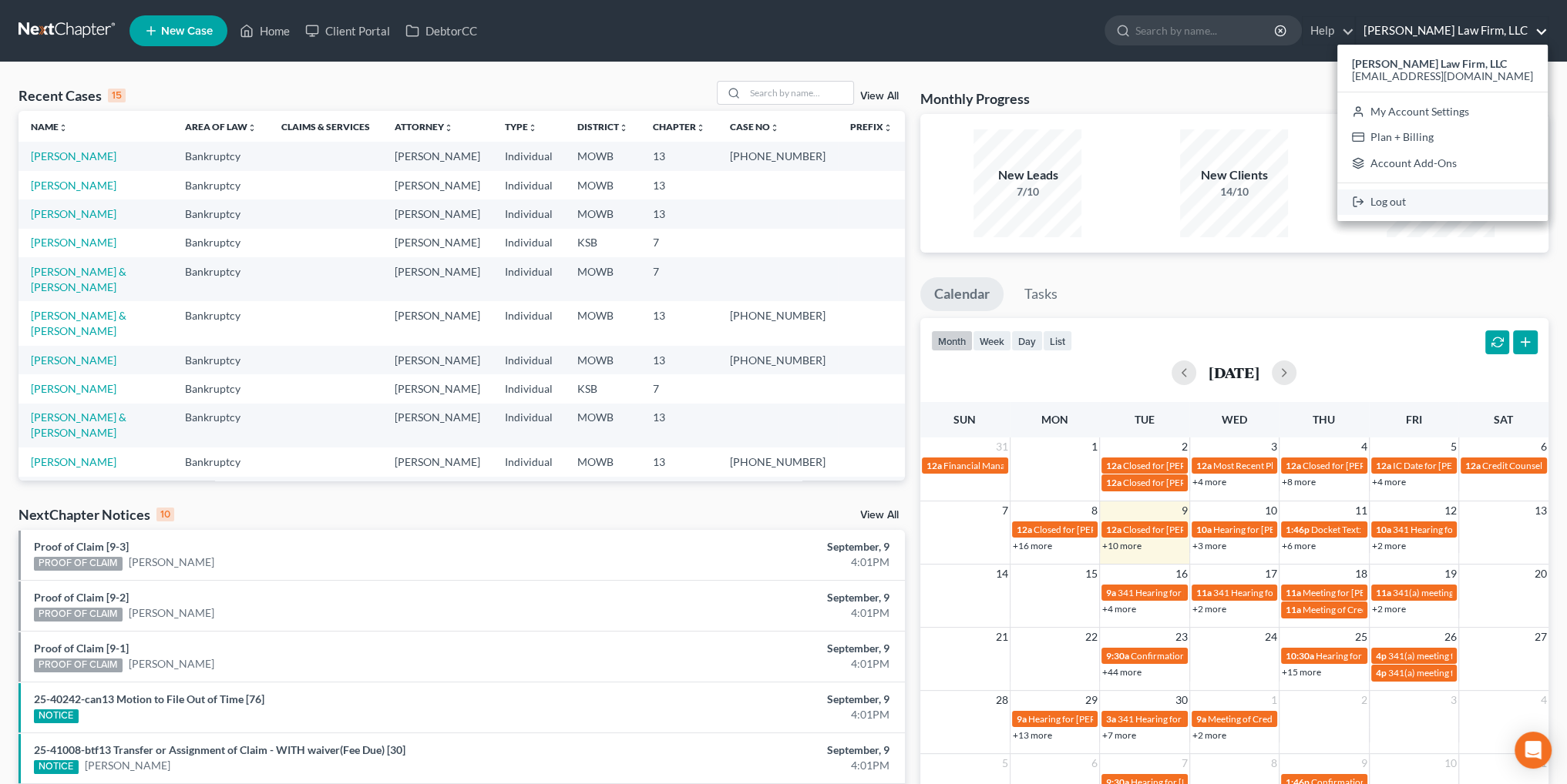
click at [1432, 203] on link "Log out" at bounding box center [1443, 202] width 210 height 26
